Goal: Task Accomplishment & Management: Use online tool/utility

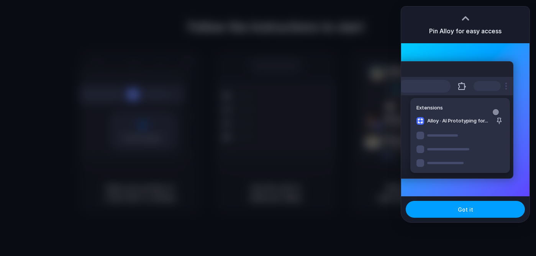
click at [478, 209] on button "Got it" at bounding box center [464, 209] width 119 height 17
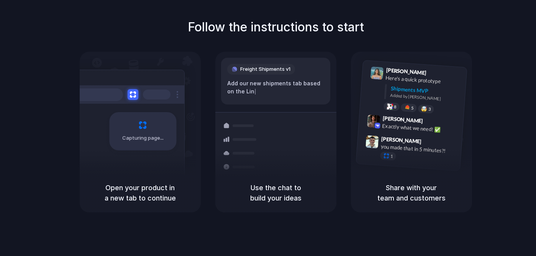
click at [304, 42] on div "Follow the instructions to start Capturing page Open your product in a new tab …" at bounding box center [276, 115] width 536 height 194
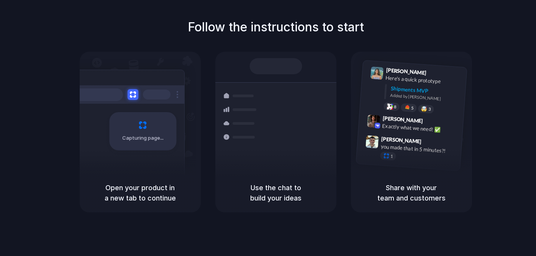
click at [268, 128] on div at bounding box center [268, 128] width 0 height 0
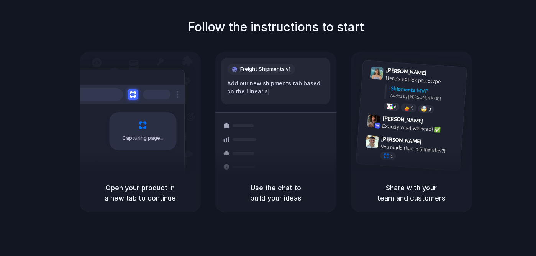
click at [229, 51] on div "Follow the instructions to start Capturing page Open your product in a new tab …" at bounding box center [276, 115] width 536 height 194
click at [224, 36] on div "Follow the instructions to start Capturing page Open your product in a new tab …" at bounding box center [276, 115] width 536 height 194
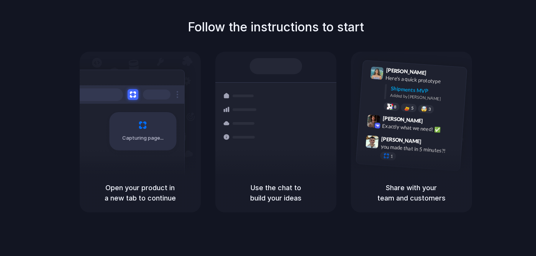
click at [126, 172] on div "Capturing page" at bounding box center [127, 129] width 116 height 118
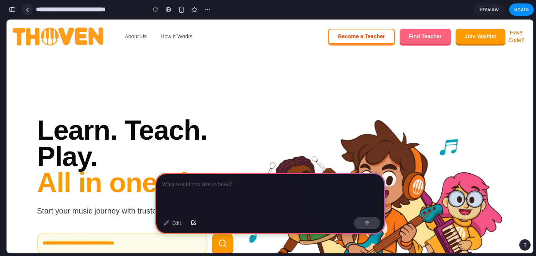
click at [24, 8] on link at bounding box center [26, 9] width 11 height 11
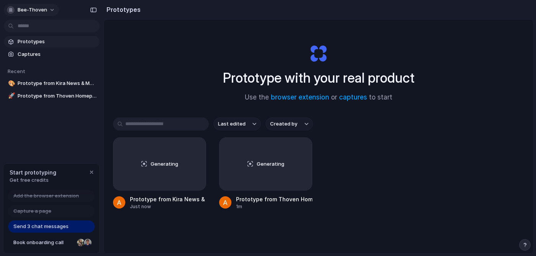
click at [34, 10] on span "Bee-Thoven" at bounding box center [32, 10] width 29 height 8
click at [43, 29] on li "Settings" at bounding box center [37, 27] width 64 height 12
click at [93, 10] on div "button" at bounding box center [93, 9] width 7 height 5
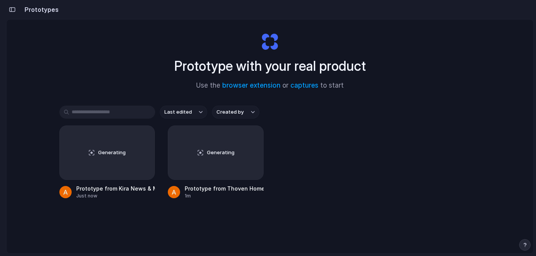
scroll to position [41, 0]
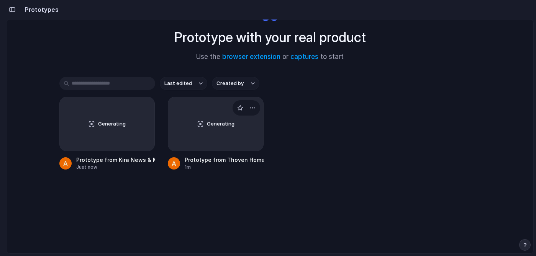
click at [218, 147] on div "Generating" at bounding box center [215, 124] width 95 height 54
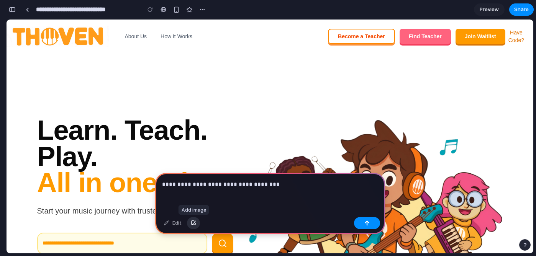
click at [193, 220] on button "button" at bounding box center [193, 223] width 13 height 12
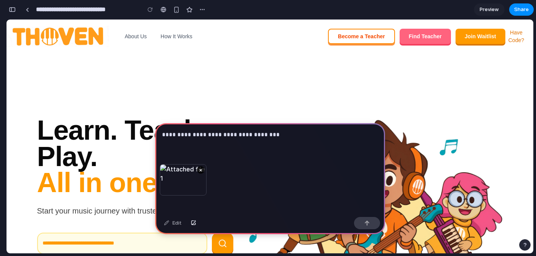
click at [244, 157] on div "**********" at bounding box center [270, 143] width 230 height 41
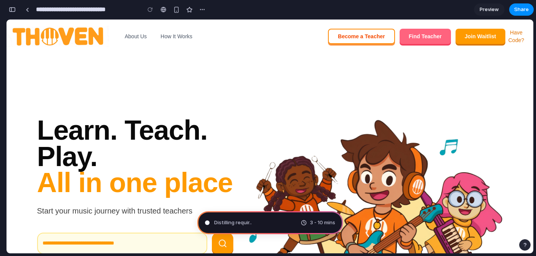
type input "**********"
click at [241, 228] on div "Evaluating the request .. 3 - 10 mins" at bounding box center [269, 222] width 145 height 23
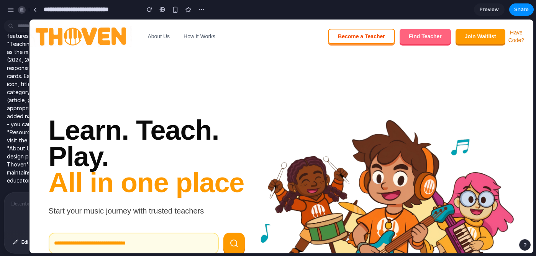
drag, startPoint x: 170, startPoint y: 114, endPoint x: 27, endPoint y: 118, distance: 142.5
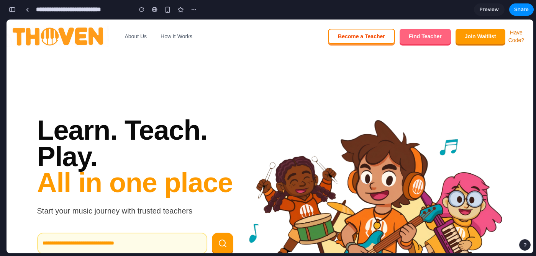
click at [11, 7] on div "button" at bounding box center [12, 9] width 7 height 5
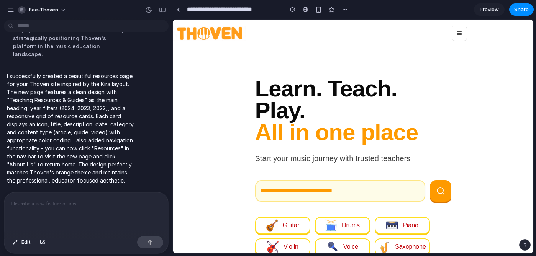
scroll to position [260, 0]
click at [120, 207] on p at bounding box center [86, 203] width 150 height 9
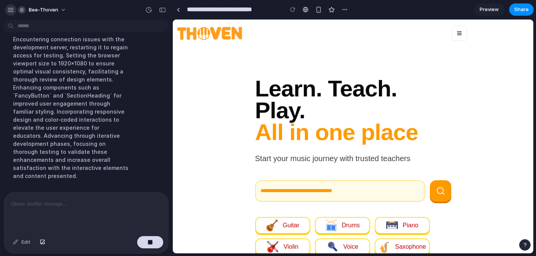
scroll to position [346, 0]
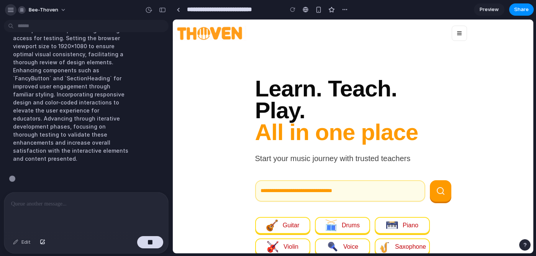
click at [10, 13] on button "button" at bounding box center [10, 9] width 11 height 11
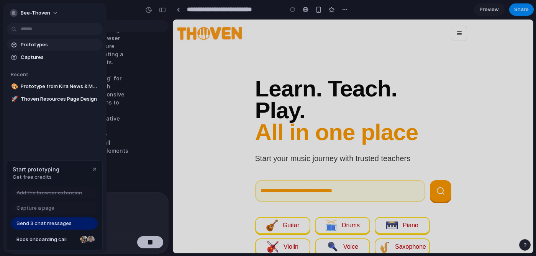
click at [37, 46] on span "Prototypes" at bounding box center [60, 45] width 79 height 8
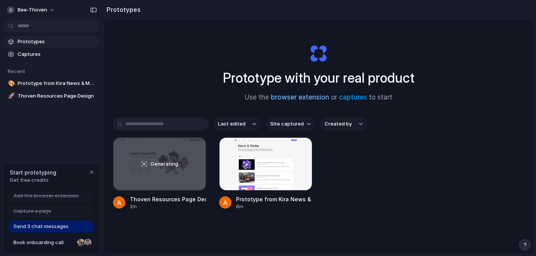
click at [307, 98] on link "browser extension" at bounding box center [300, 97] width 58 height 8
click at [59, 85] on span "Prototype from Kira News & Media" at bounding box center [57, 84] width 79 height 8
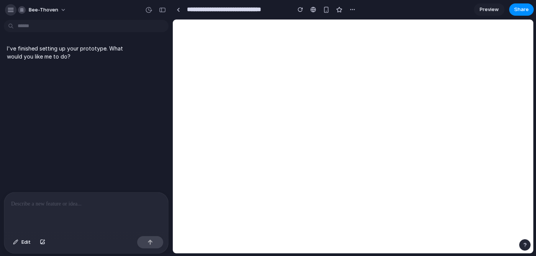
click at [15, 11] on div "Bee-Thoven" at bounding box center [38, 10] width 63 height 12
click at [15, 13] on button "button" at bounding box center [10, 9] width 11 height 11
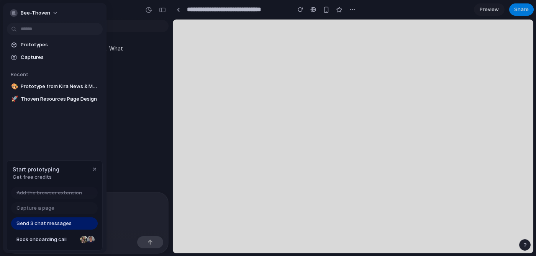
click at [153, 97] on div at bounding box center [268, 128] width 536 height 256
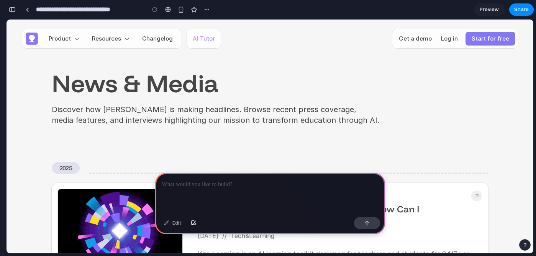
click at [105, 40] on link "Resources" at bounding box center [111, 39] width 50 height 14
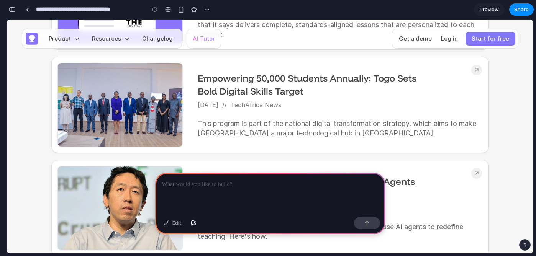
scroll to position [591, 0]
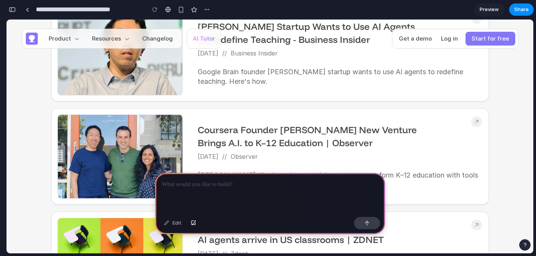
click at [239, 196] on div at bounding box center [270, 193] width 230 height 41
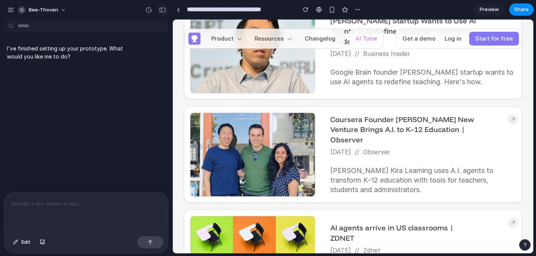
click at [164, 11] on div "button" at bounding box center [162, 9] width 7 height 5
